Goal: Information Seeking & Learning: Understand process/instructions

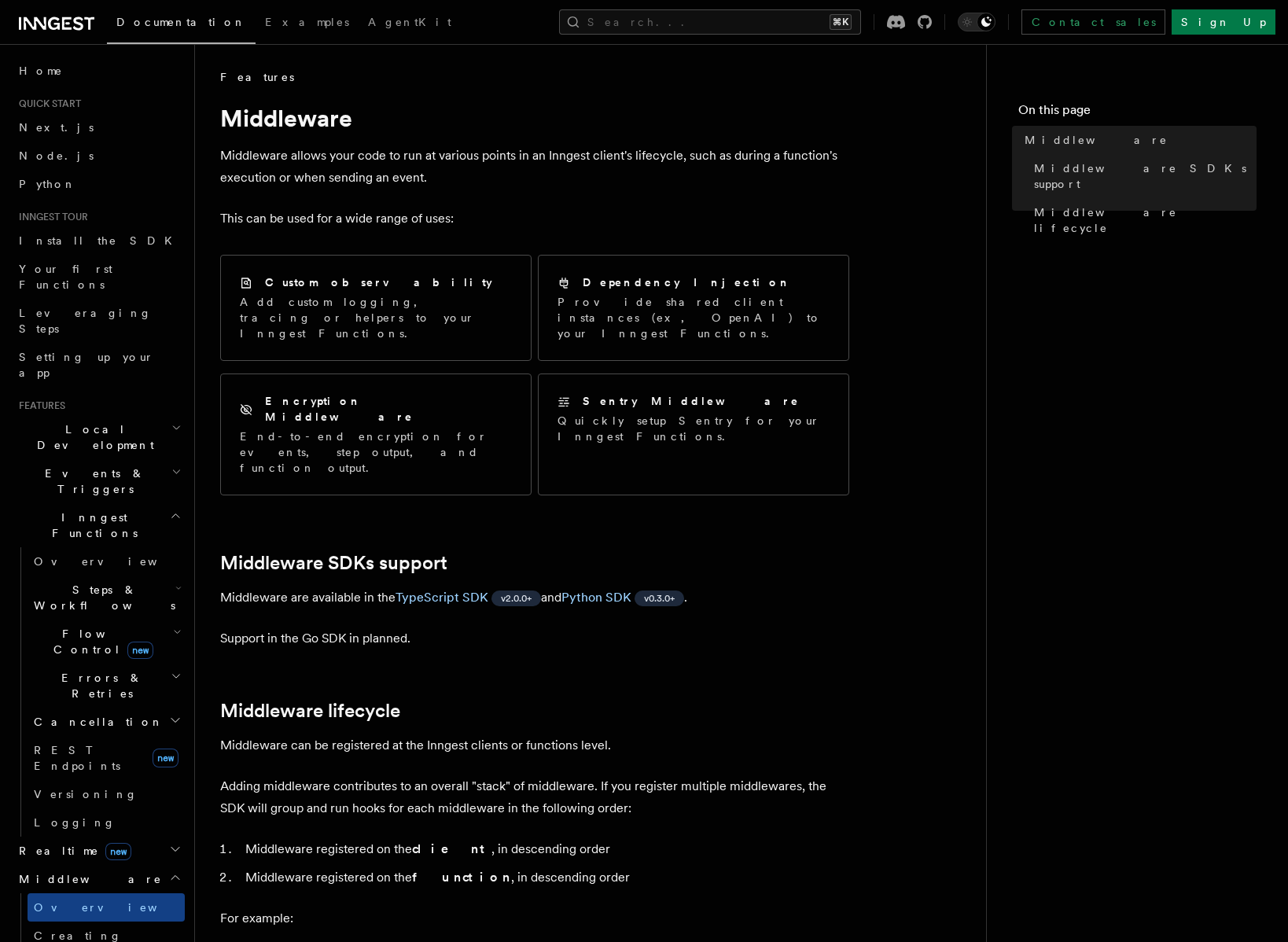
scroll to position [126, 0]
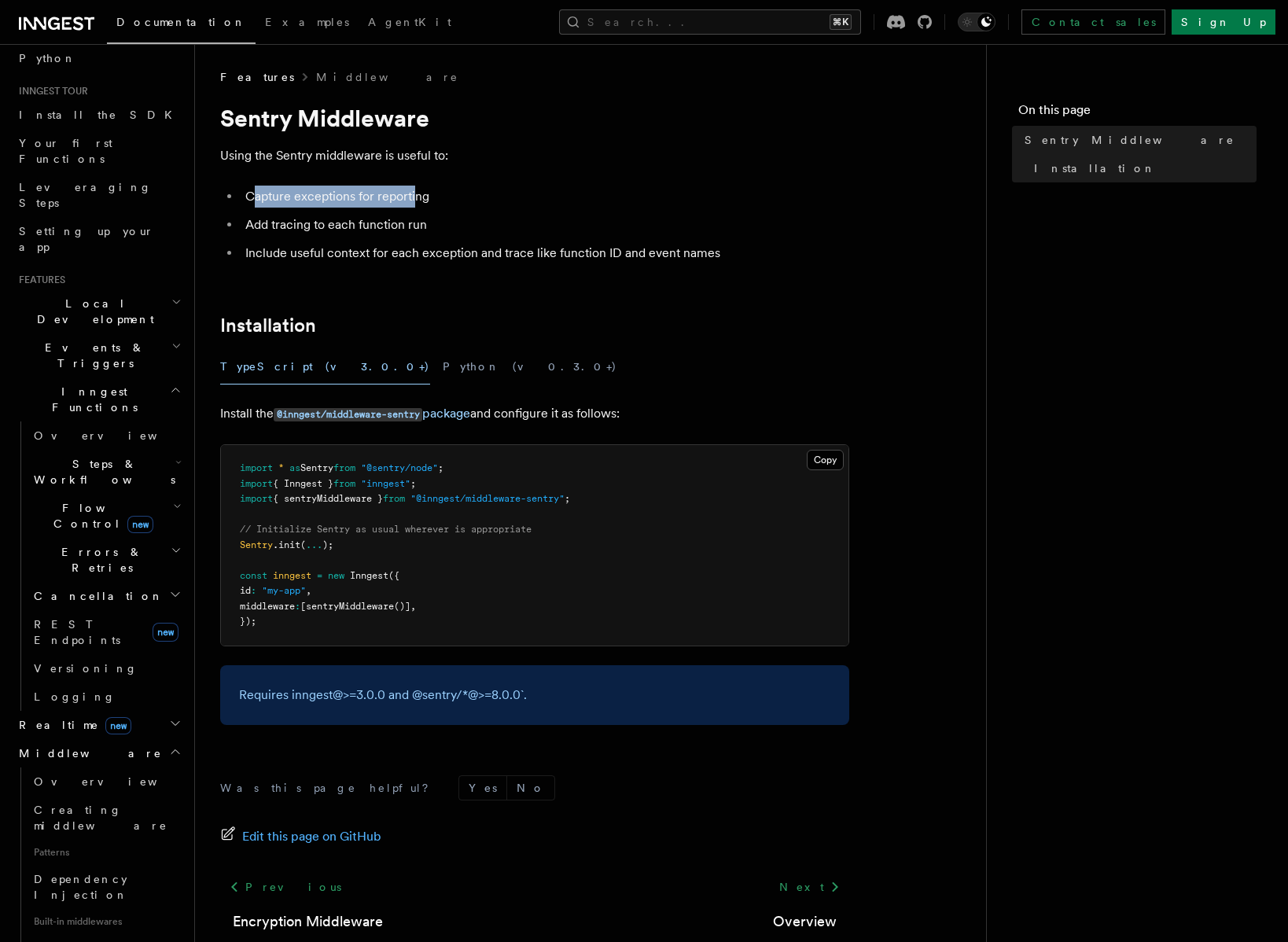
drag, startPoint x: 258, startPoint y: 205, endPoint x: 416, endPoint y: 206, distance: 158.0
click at [416, 206] on li "Capture exceptions for reporting" at bounding box center [544, 197] width 608 height 22
drag, startPoint x: 271, startPoint y: 229, endPoint x: 402, endPoint y: 242, distance: 131.6
click at [406, 230] on li "Add tracing to each function run" at bounding box center [544, 224] width 608 height 22
drag, startPoint x: 277, startPoint y: 256, endPoint x: 297, endPoint y: 254, distance: 20.1
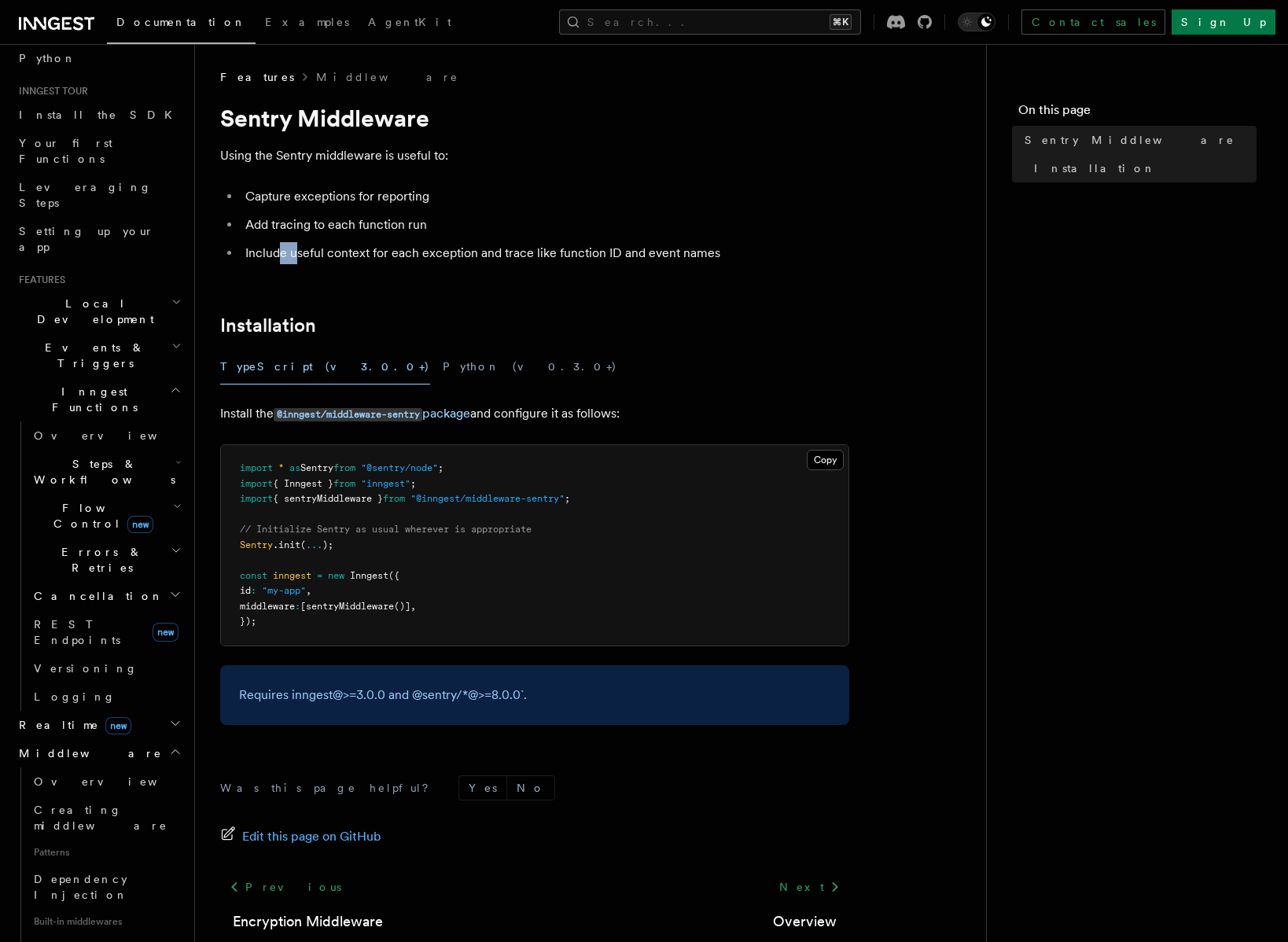
click at [297, 254] on li "Include useful context for each exception and trace like function ID and event …" at bounding box center [544, 253] width 608 height 22
drag, startPoint x: 434, startPoint y: 500, endPoint x: 577, endPoint y: 506, distance: 143.1
click at [577, 506] on pre "import * as Sentry from "@sentry/node" ; import { Inngest } from "inngest" ; im…" at bounding box center [534, 545] width 627 height 200
copy span "@inngest/middleware-sentry"
drag, startPoint x: 286, startPoint y: 577, endPoint x: 337, endPoint y: 581, distance: 51.2
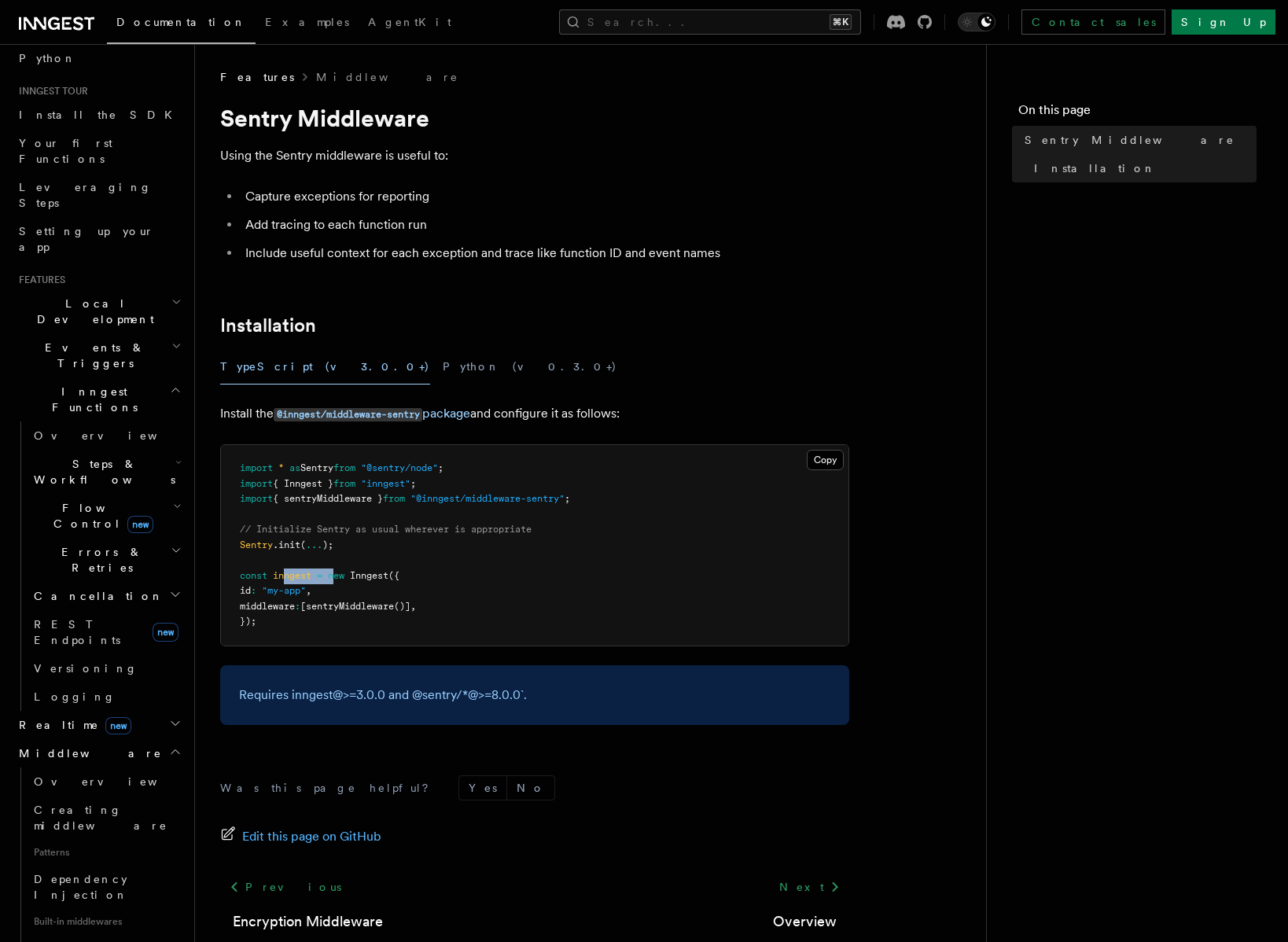
click at [337, 581] on span "const inngest = new Inngest ({" at bounding box center [319, 576] width 160 height 11
click at [287, 525] on span "// Initialize Sentry as usual wherever is appropriate" at bounding box center [386, 529] width 292 height 11
drag, startPoint x: 271, startPoint y: 525, endPoint x: 545, endPoint y: 523, distance: 274.0
click at [519, 524] on span "// Initialize Sentry as usual wherever is appropriate" at bounding box center [386, 529] width 292 height 11
drag, startPoint x: 562, startPoint y: 523, endPoint x: 306, endPoint y: 529, distance: 256.1
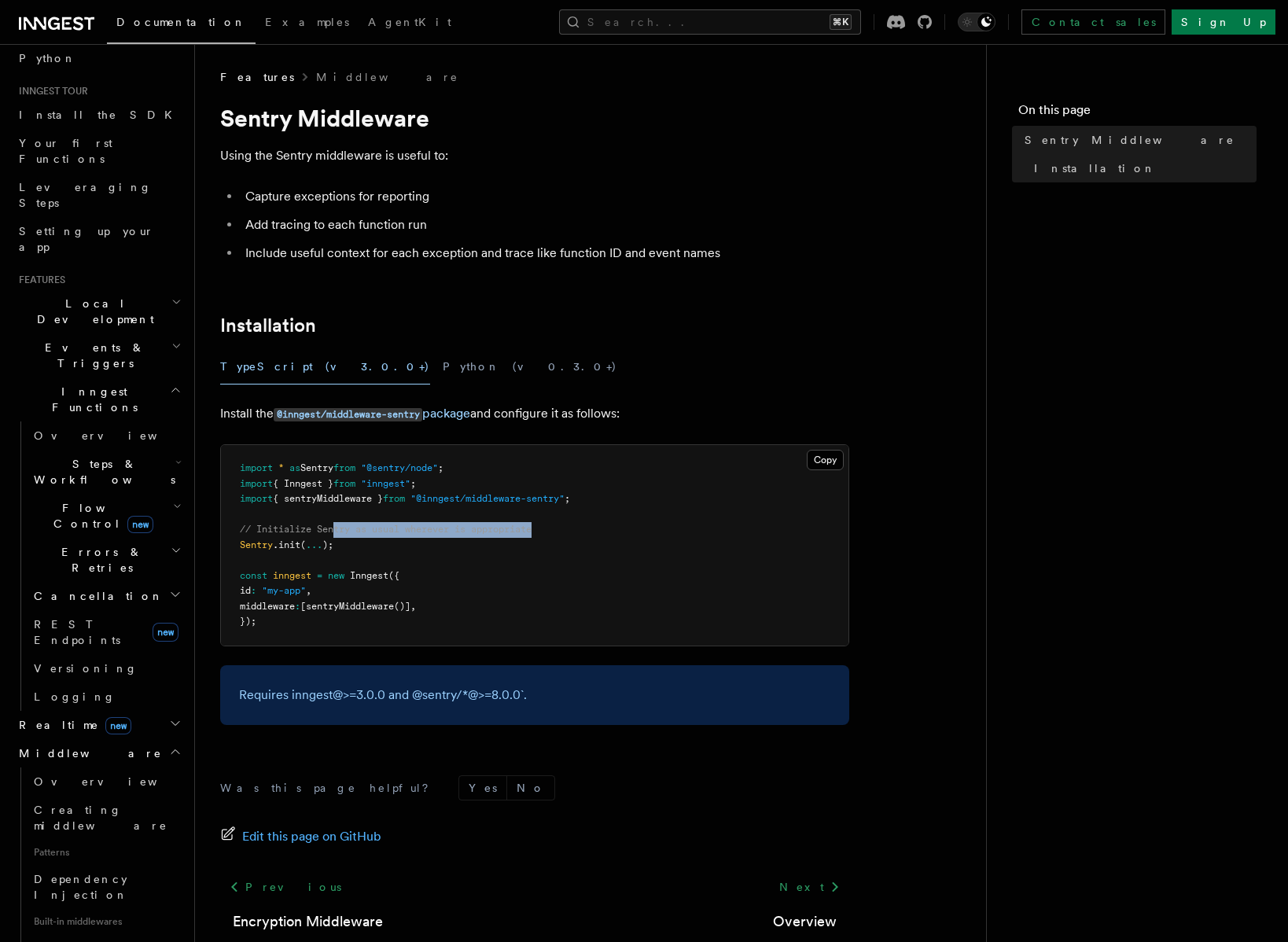
click at [328, 529] on pre "import * as Sentry from "@sentry/node" ; import { Inngest } from "inngest" ; im…" at bounding box center [534, 545] width 627 height 200
drag, startPoint x: 292, startPoint y: 529, endPoint x: 542, endPoint y: 531, distance: 250.0
click at [527, 529] on span "// Initialize Sentry as usual wherever is appropriate" at bounding box center [386, 529] width 292 height 11
drag, startPoint x: 544, startPoint y: 531, endPoint x: 306, endPoint y: 535, distance: 238.0
click at [306, 535] on pre "import * as Sentry from "@sentry/node" ; import { Inngest } from "inngest" ; im…" at bounding box center [534, 545] width 627 height 200
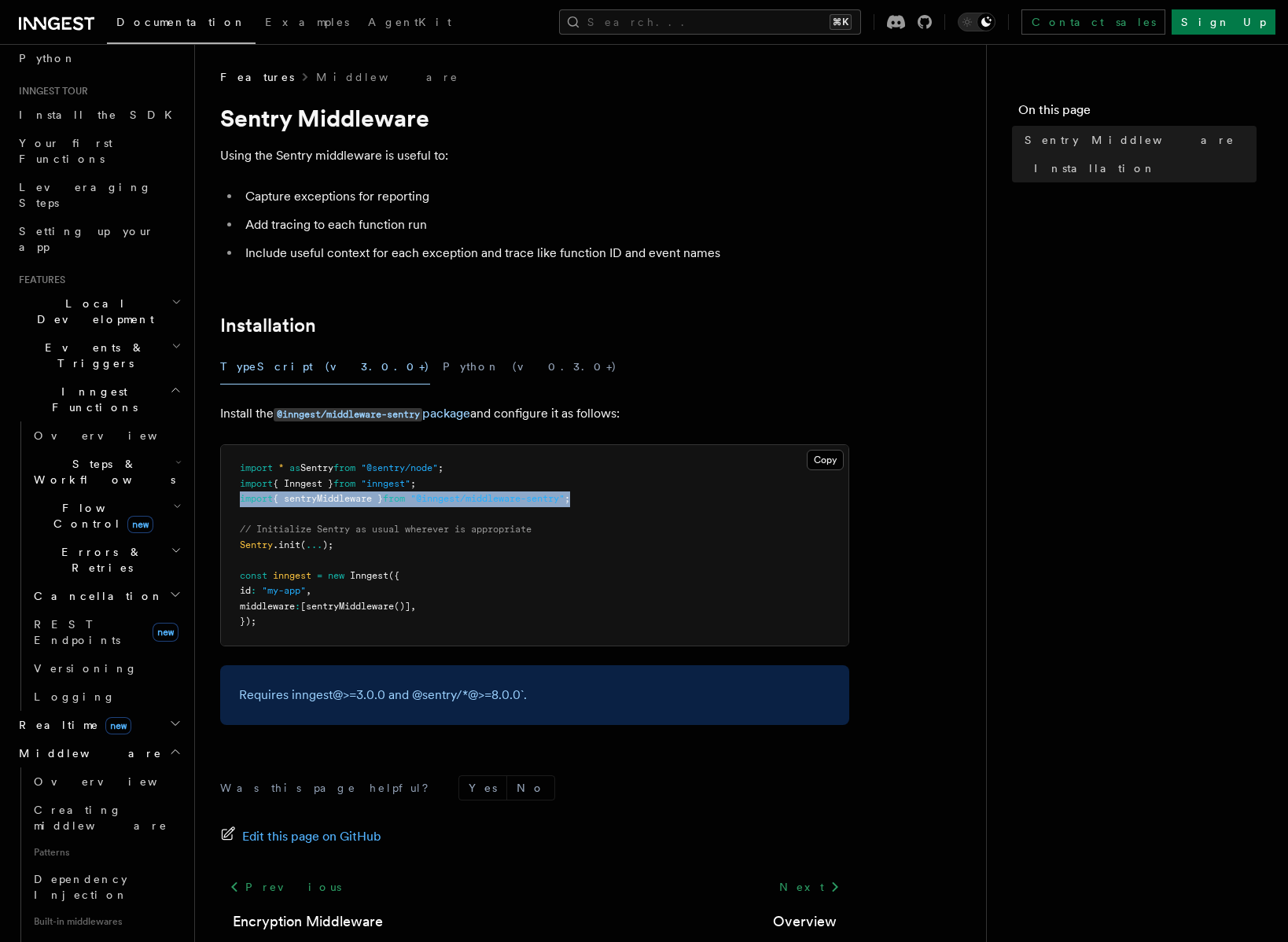
drag, startPoint x: 238, startPoint y: 498, endPoint x: 601, endPoint y: 504, distance: 363.0
click at [601, 504] on pre "import * as Sentry from "@sentry/node" ; import { Inngest } from "inngest" ; im…" at bounding box center [534, 545] width 627 height 200
click at [596, 523] on pre "import * as Sentry from "@sentry/node" ; import { Inngest } from "inngest" ; im…" at bounding box center [534, 545] width 627 height 200
drag, startPoint x: 600, startPoint y: 508, endPoint x: 237, endPoint y: 505, distance: 363.0
click at [237, 505] on pre "import * as Sentry from "@sentry/node" ; import { Inngest } from "inngest" ; im…" at bounding box center [534, 545] width 627 height 200
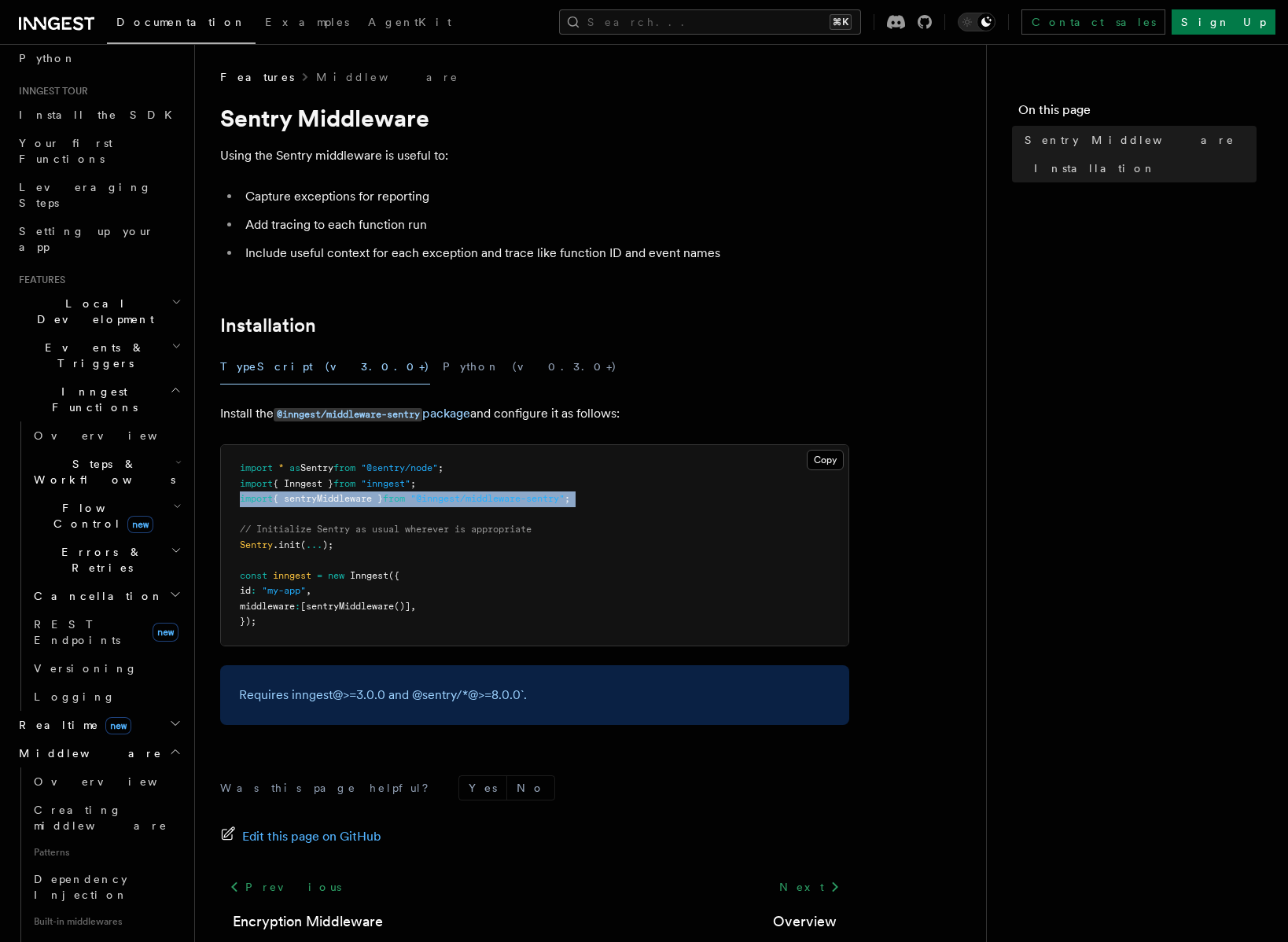
copy code "import { sentryMiddleware } from "@inngest/middleware-sentry" ;"
drag, startPoint x: 507, startPoint y: 470, endPoint x: 237, endPoint y: 466, distance: 270.0
click at [237, 466] on pre "import * as Sentry from "@sentry/node" ; import { Inngest } from "inngest" ; im…" at bounding box center [534, 545] width 627 height 200
drag, startPoint x: 428, startPoint y: 494, endPoint x: 625, endPoint y: 505, distance: 197.3
click at [625, 505] on pre "import * as Sentry from "@sentry/node" ; import { Inngest } from "inngest" ; im…" at bounding box center [534, 545] width 627 height 200
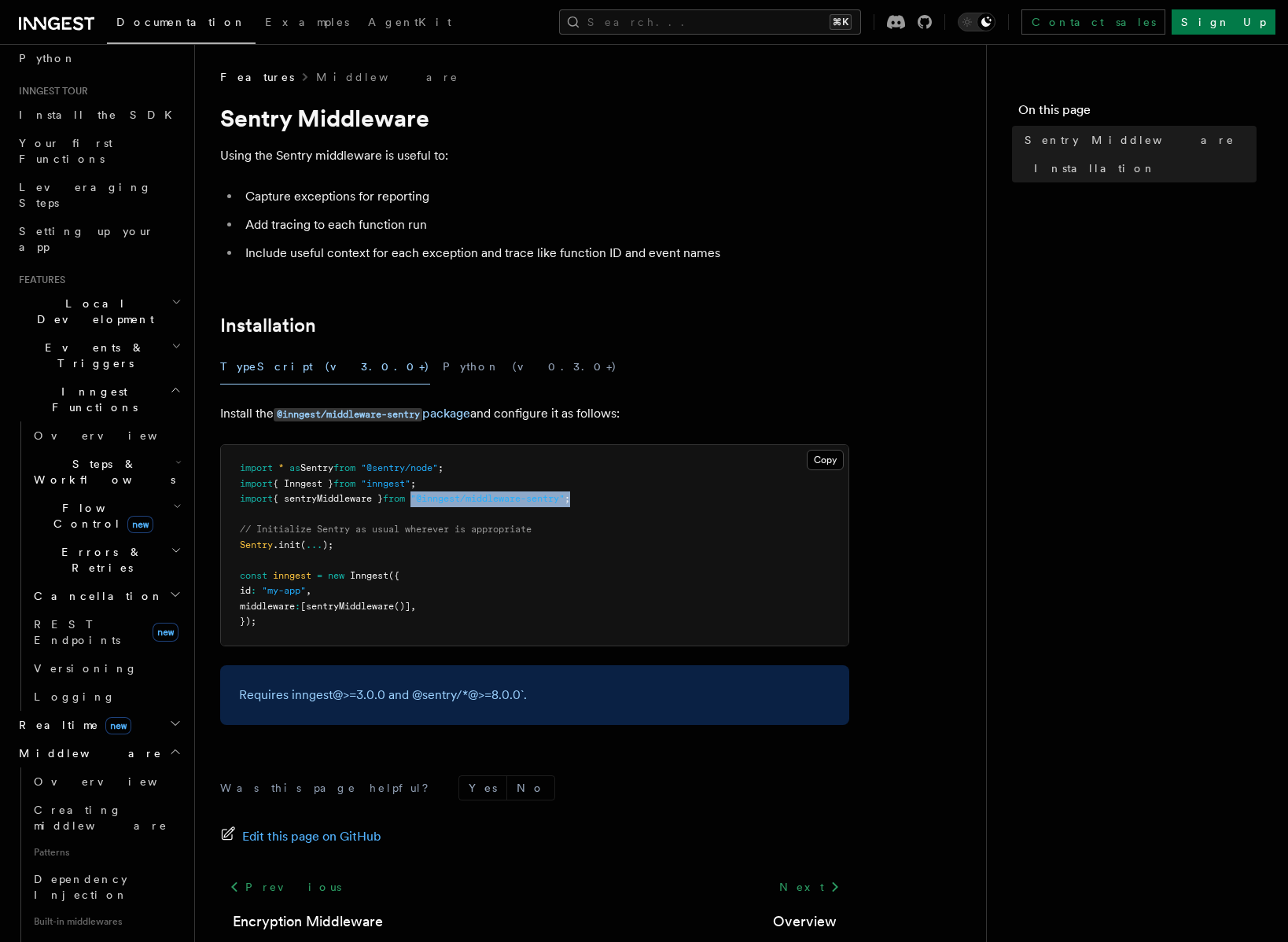
copy span ""@inngest/middleware-sentry" ;"
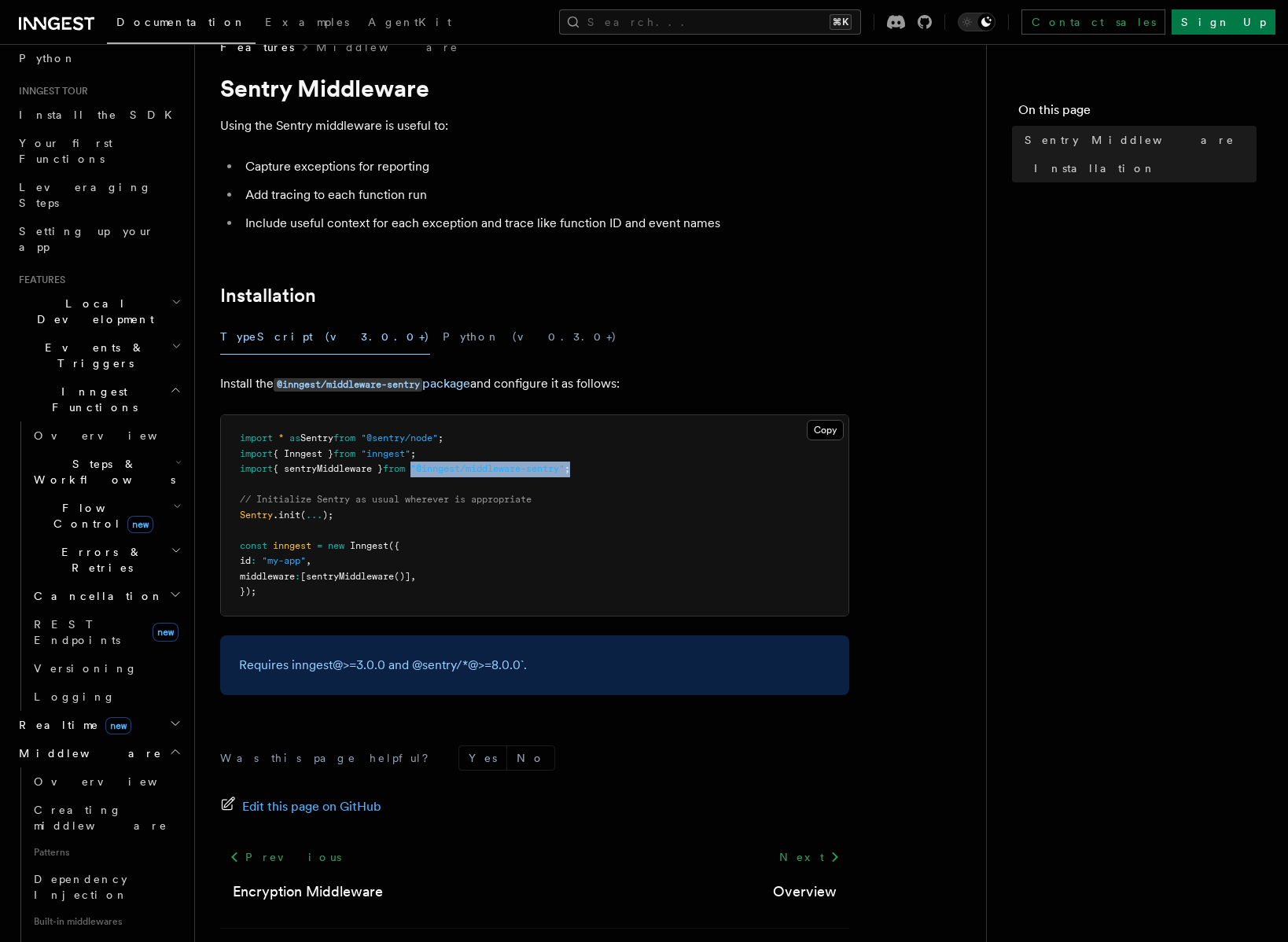
scroll to position [96, 0]
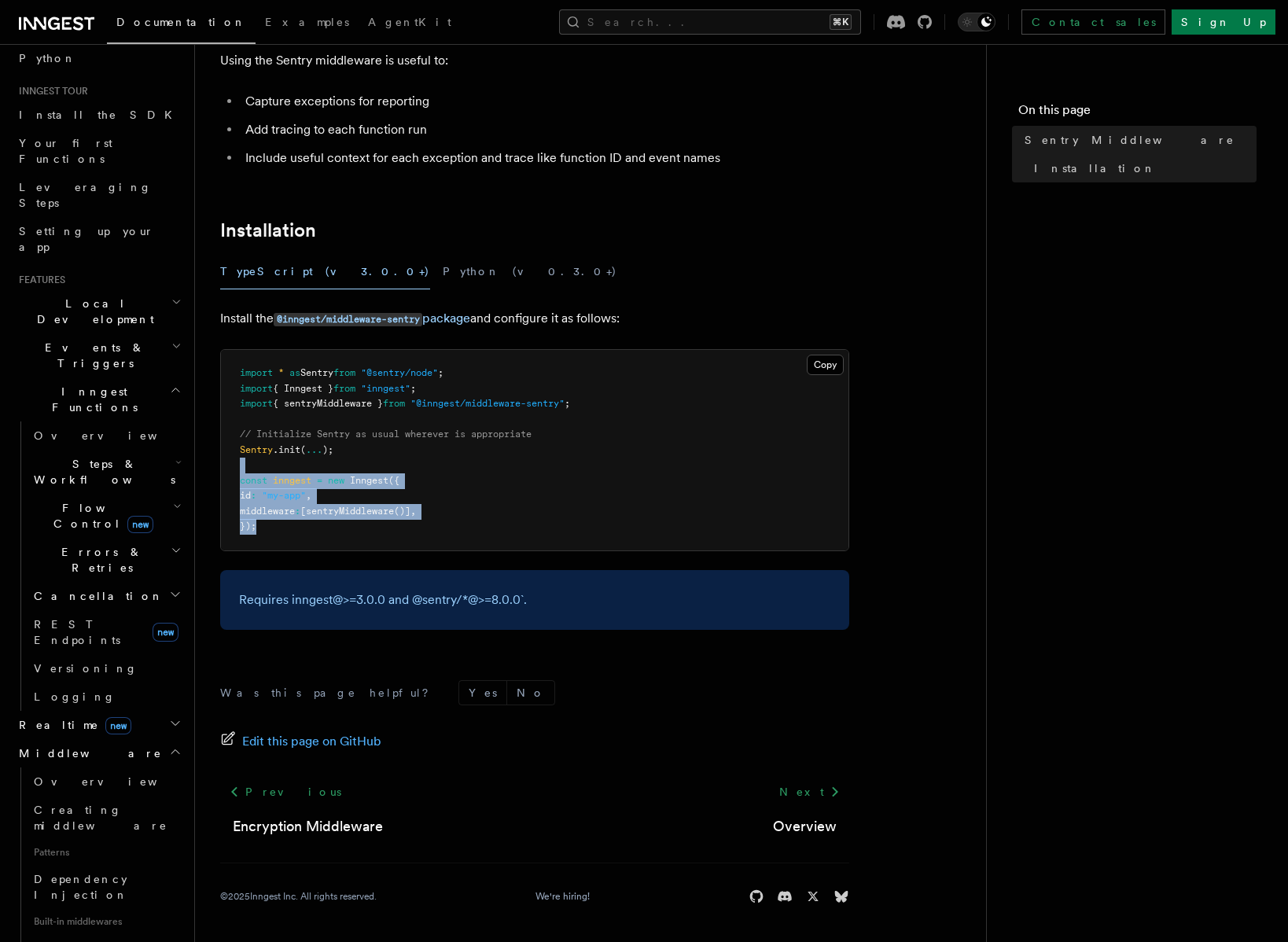
drag, startPoint x: 354, startPoint y: 541, endPoint x: 324, endPoint y: 463, distance: 83.6
click at [324, 463] on pre "import * as Sentry from "@sentry/node" ; import { Inngest } from "inngest" ; im…" at bounding box center [534, 450] width 627 height 200
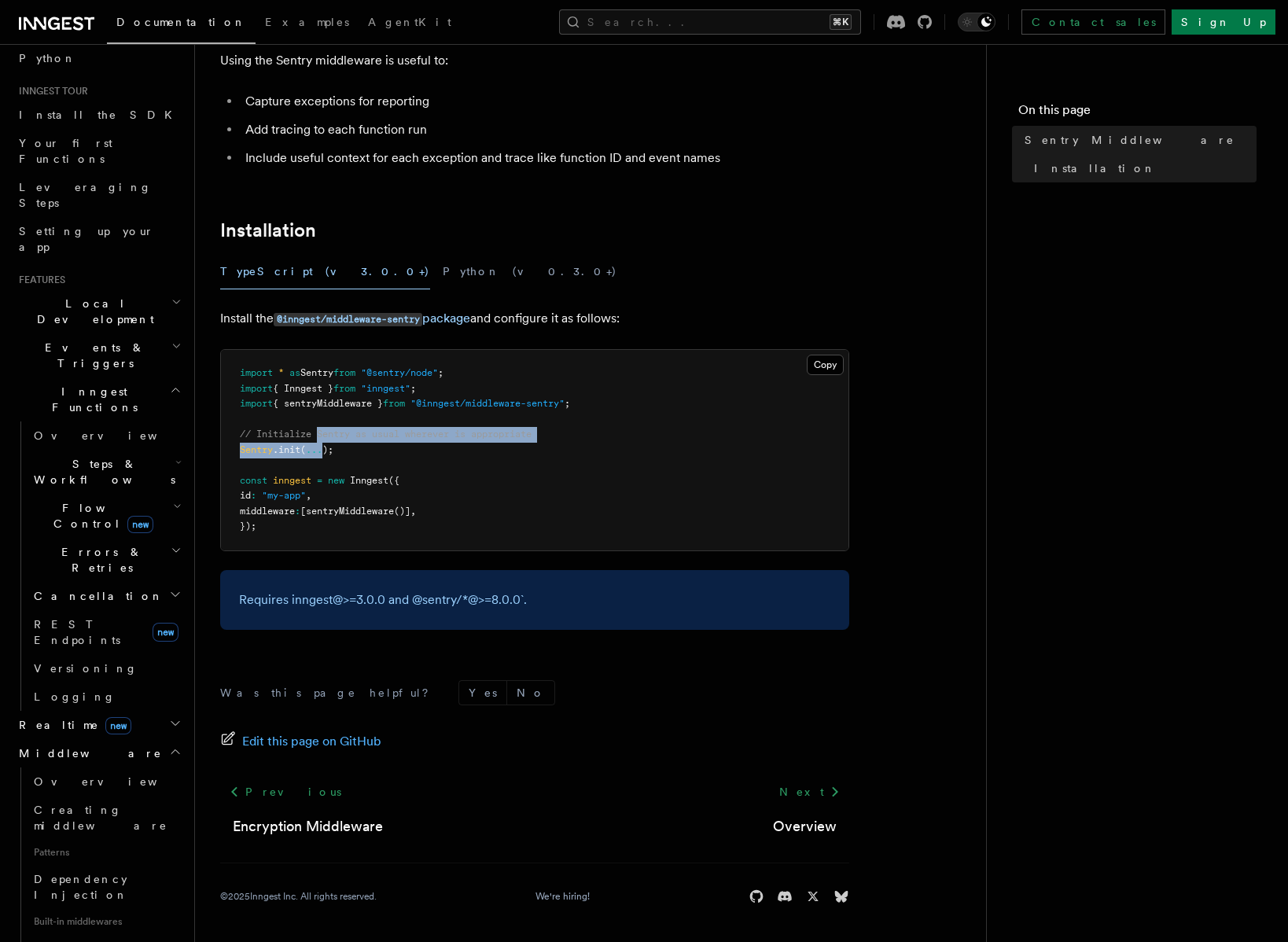
drag, startPoint x: 321, startPoint y: 441, endPoint x: 326, endPoint y: 454, distance: 13.9
click at [326, 454] on pre "import * as Sentry from "@sentry/node" ; import { Inngest } from "inngest" ; im…" at bounding box center [534, 450] width 627 height 200
click at [443, 279] on button "Python (v0.3.0+)" at bounding box center [530, 271] width 175 height 35
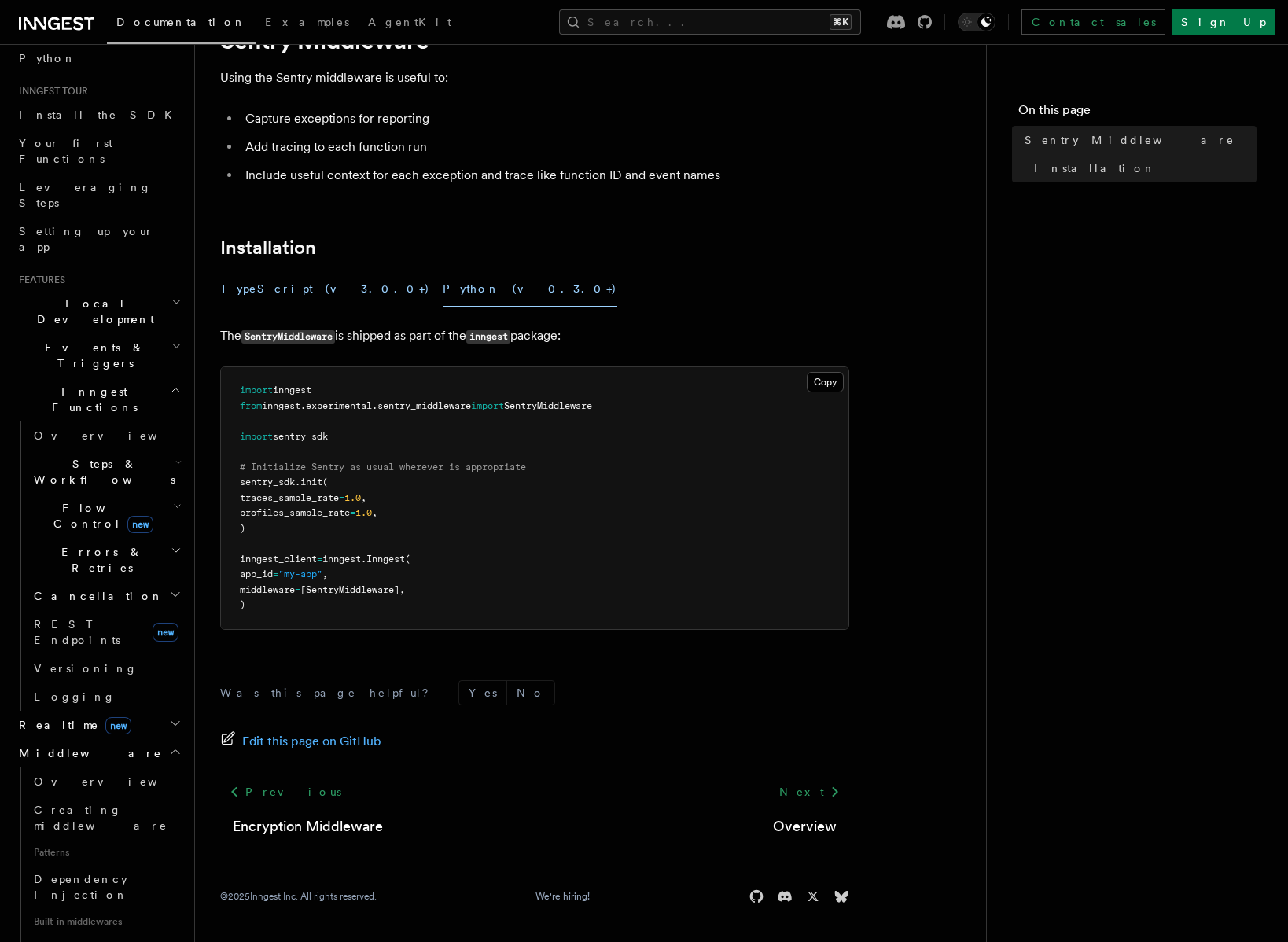
click at [287, 291] on button "TypeScript (v3.0.0+)" at bounding box center [324, 288] width 210 height 35
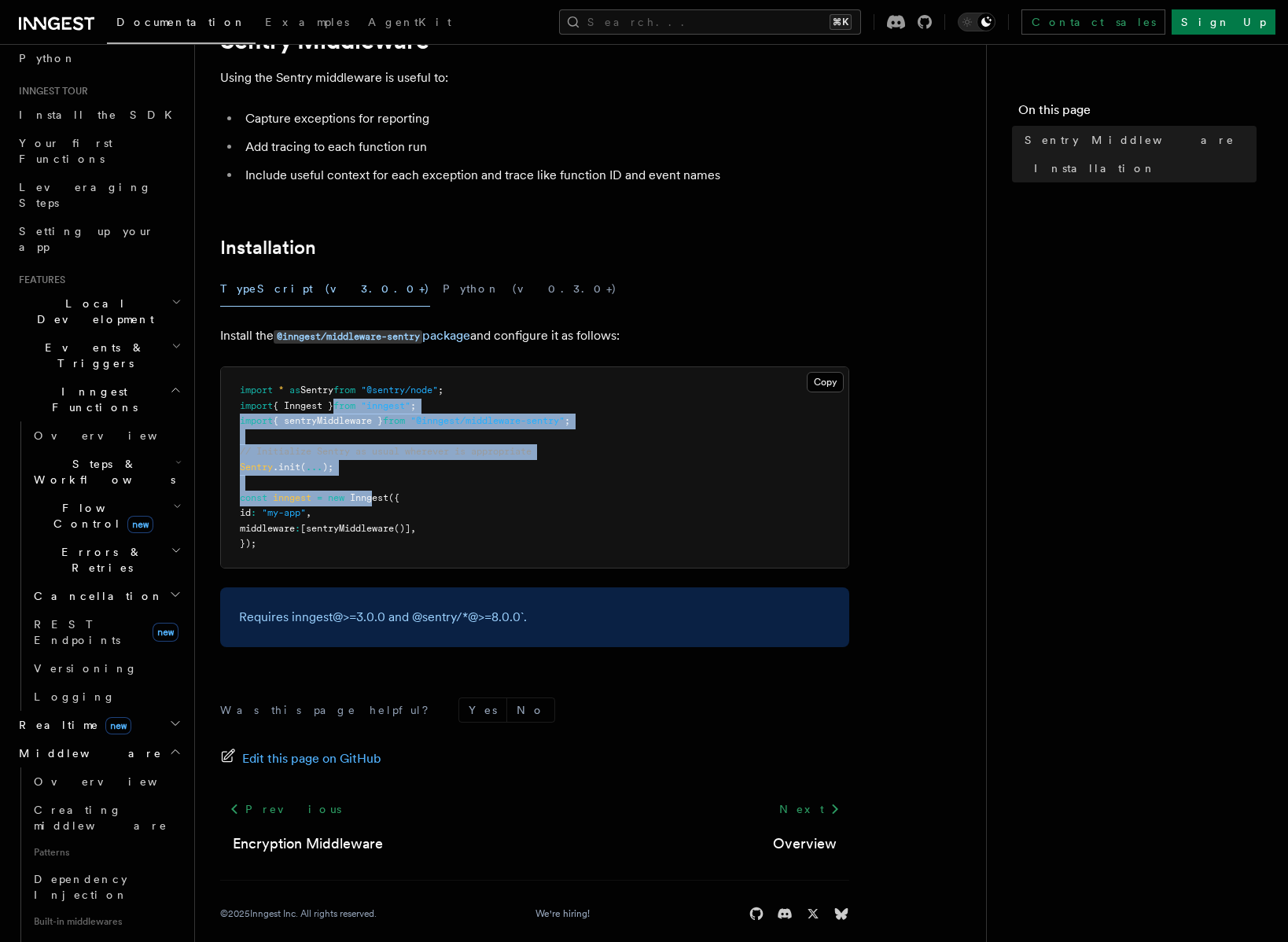
drag, startPoint x: 351, startPoint y: 411, endPoint x: 379, endPoint y: 511, distance: 103.8
click at [379, 505] on pre "import * as Sentry from "@sentry/node" ; import { Inngest } from "inngest" ; im…" at bounding box center [534, 467] width 627 height 200
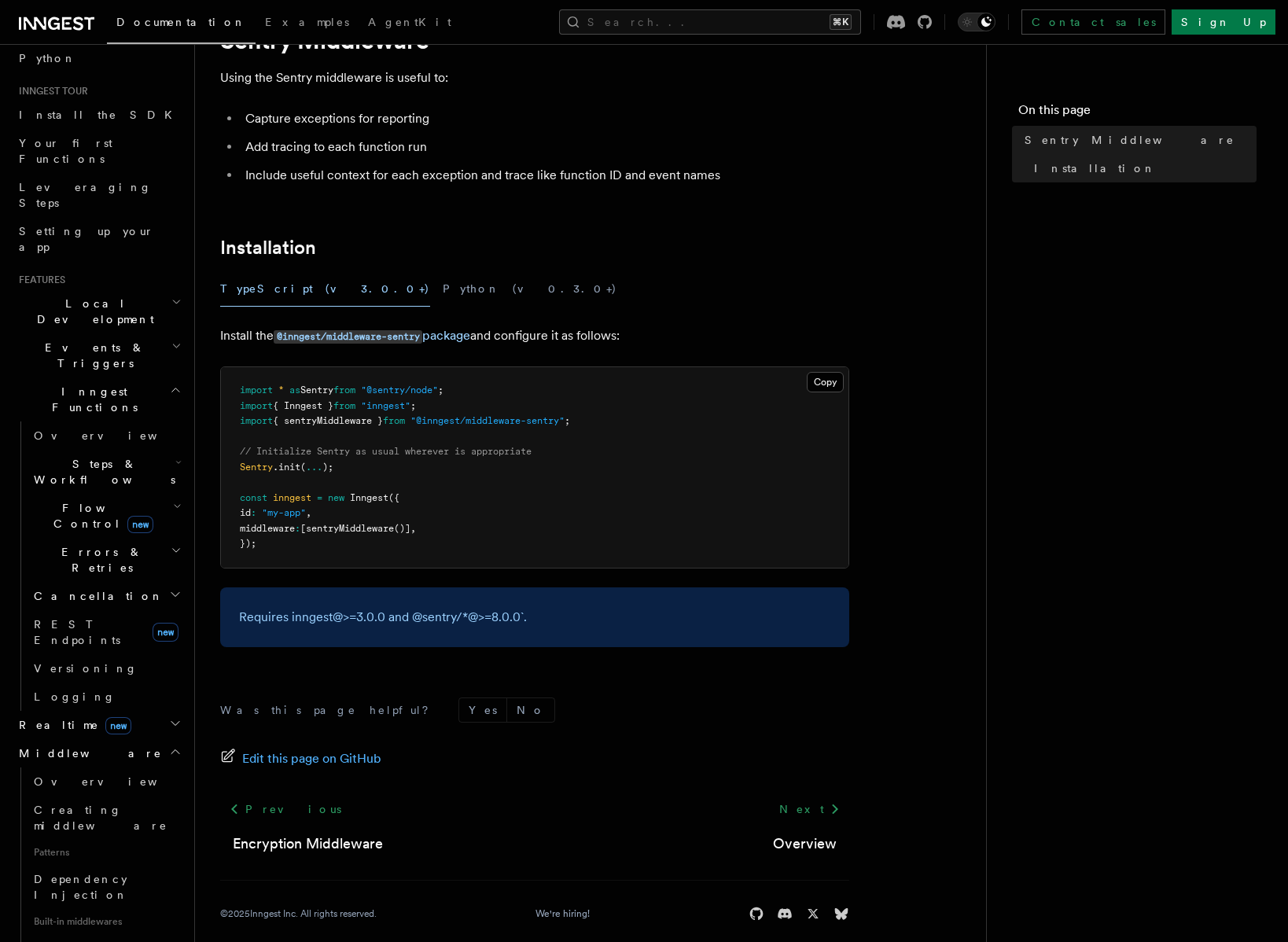
click at [386, 529] on span "sentryMiddleware" at bounding box center [350, 528] width 88 height 11
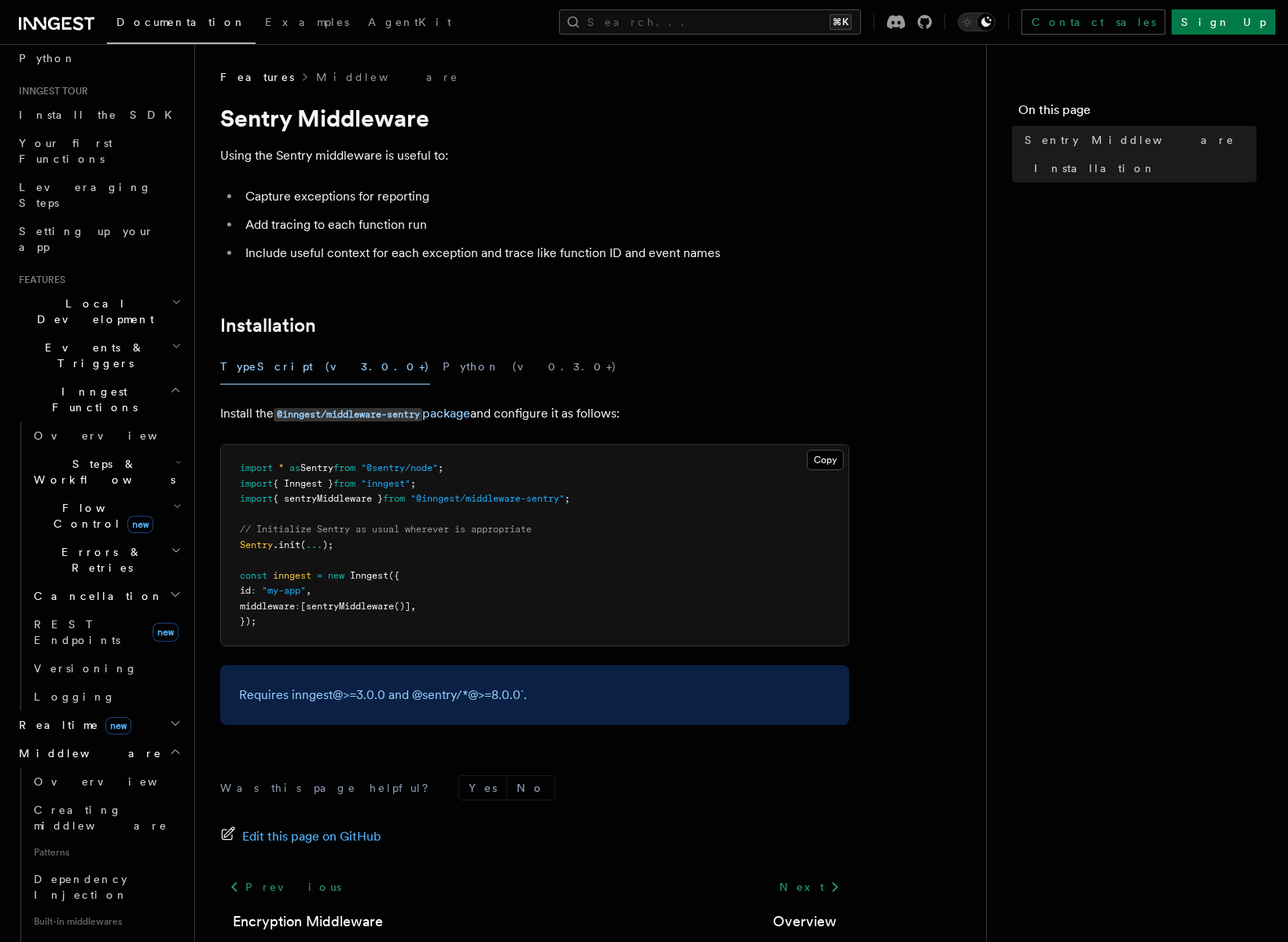
scroll to position [96, 0]
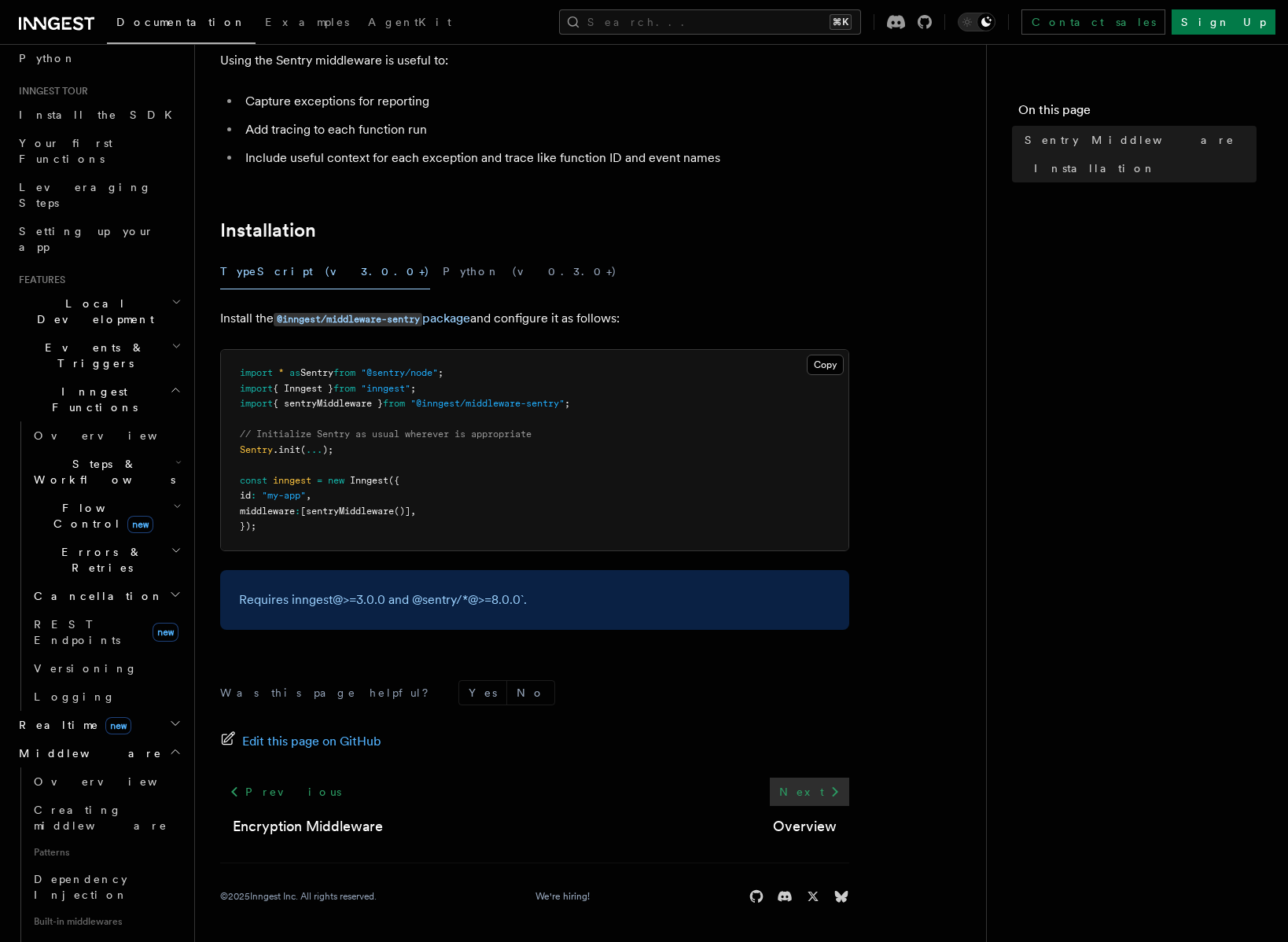
click at [839, 786] on icon at bounding box center [835, 791] width 19 height 19
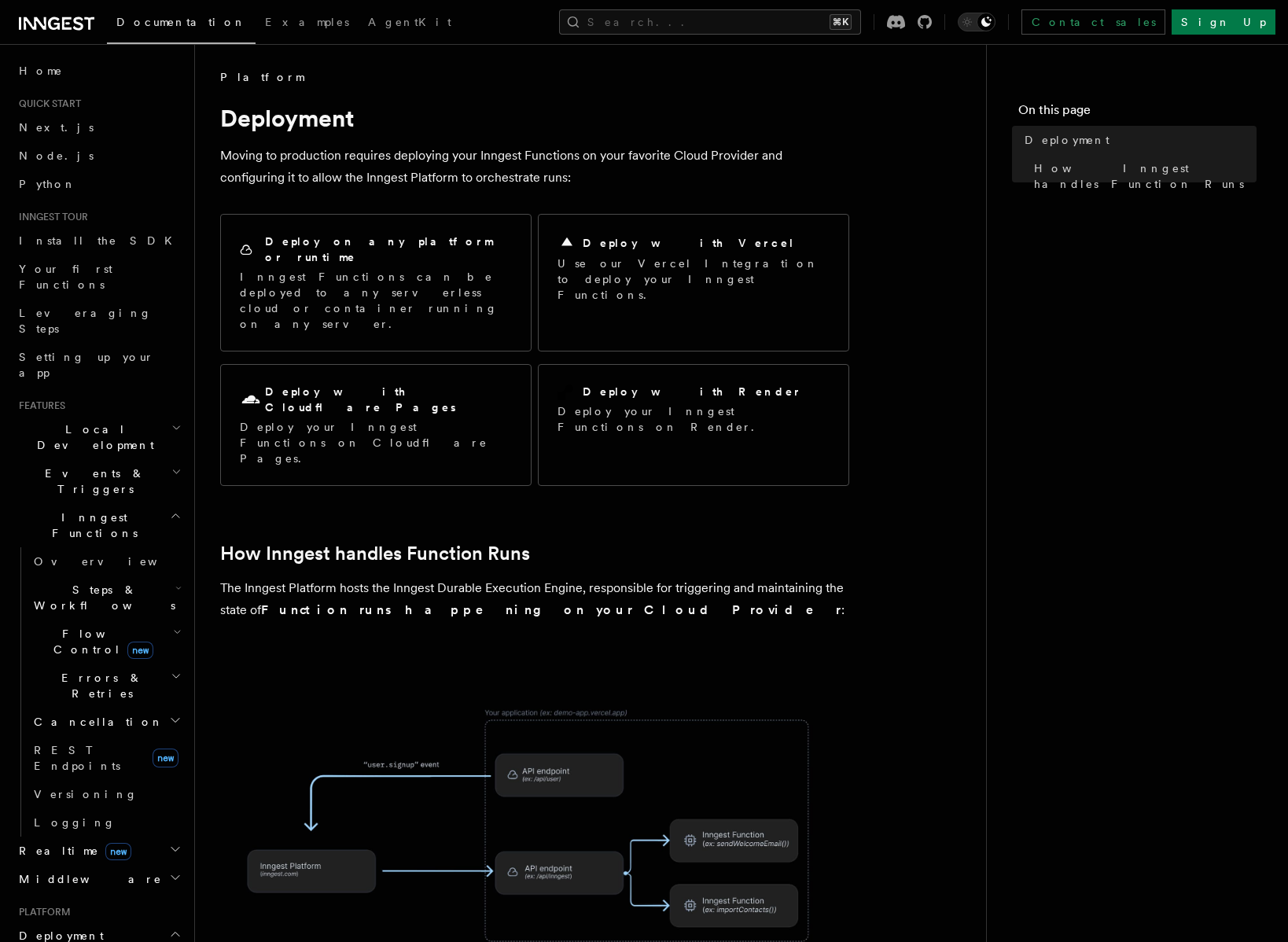
drag, startPoint x: 650, startPoint y: 475, endPoint x: 650, endPoint y: 489, distance: 14.0
click at [650, 482] on article "Platform Deployment Moving to production requires deploying your Inngest Functi…" at bounding box center [590, 749] width 741 height 1359
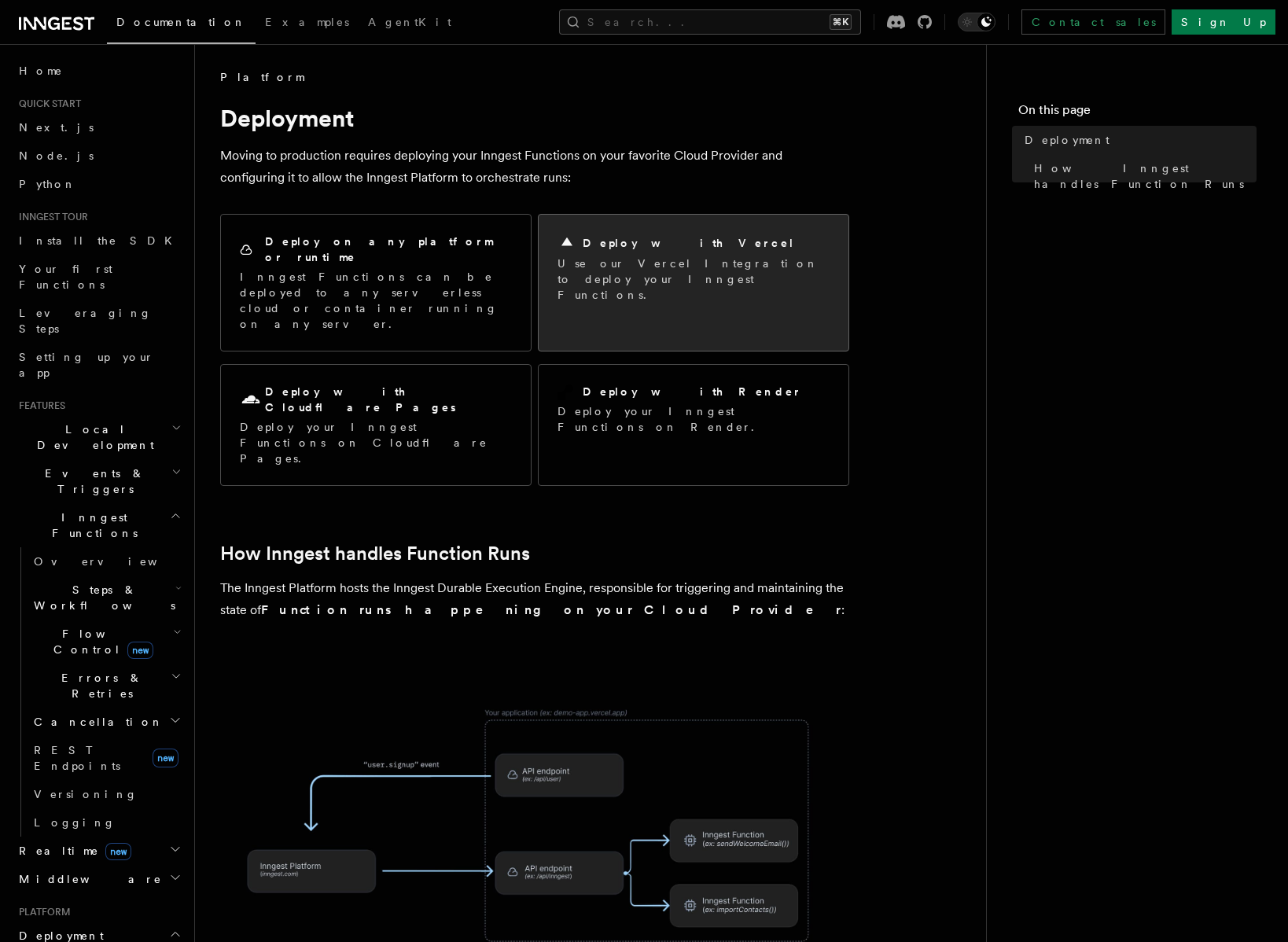
click at [633, 264] on p "Use our Vercel Integration to deploy your Inngest Functions." at bounding box center [694, 279] width 272 height 47
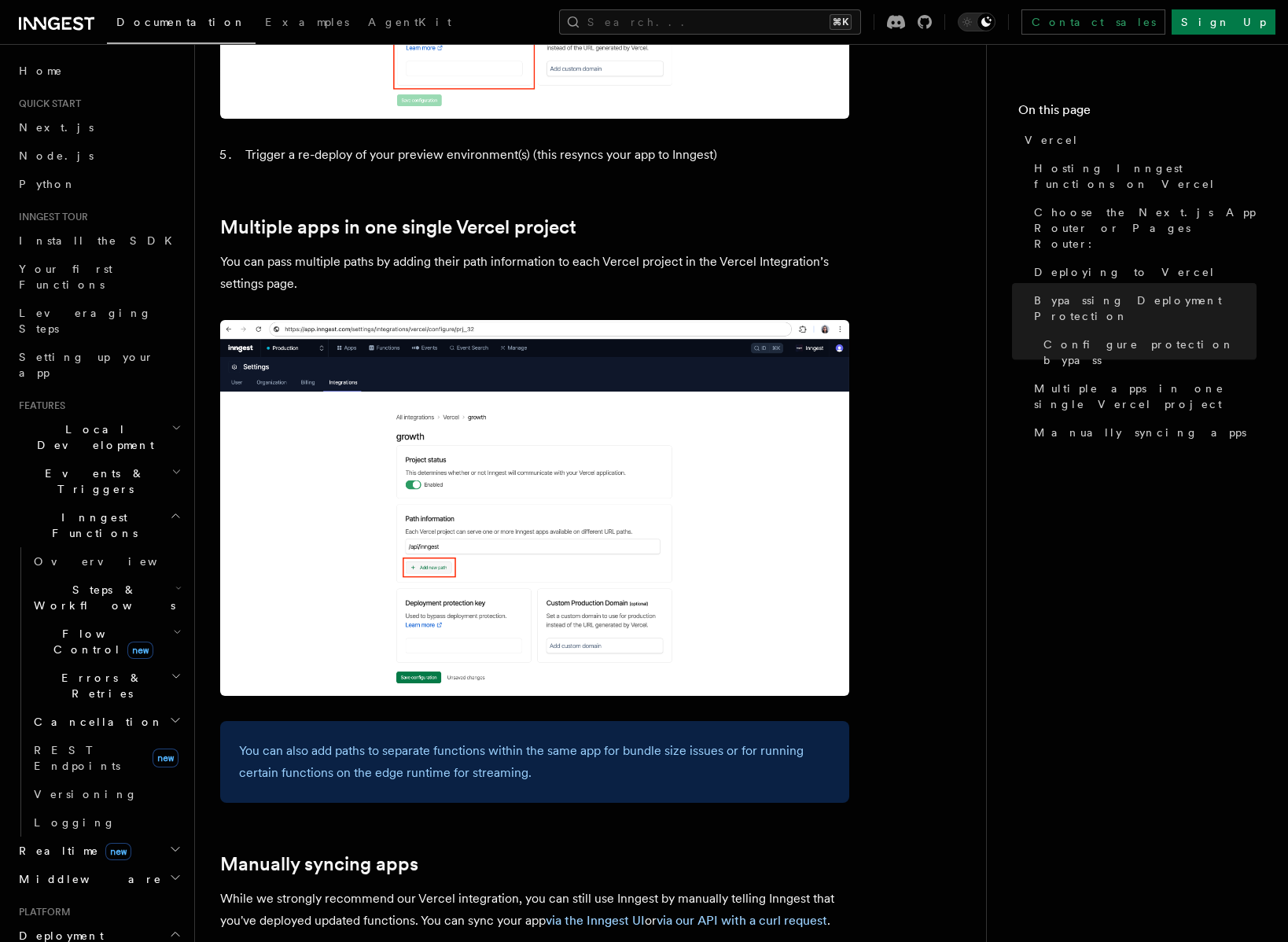
scroll to position [2182, 0]
